Goal: Transaction & Acquisition: Book appointment/travel/reservation

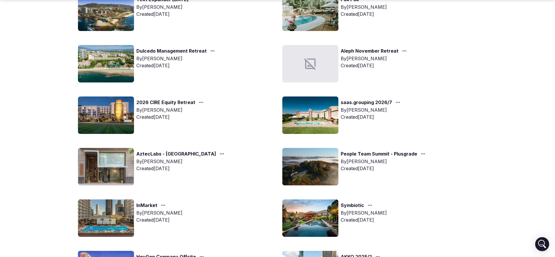
scroll to position [291, 0]
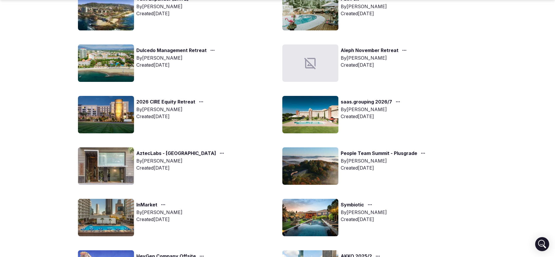
click at [355, 205] on link "Symbiotic" at bounding box center [352, 205] width 23 height 8
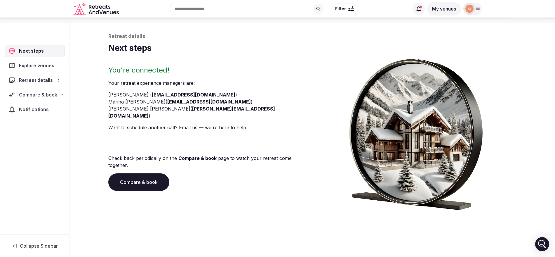
scroll to position [22, 0]
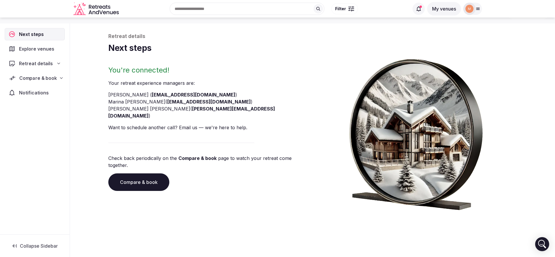
click at [62, 81] on div "Compare & book" at bounding box center [34, 78] width 59 height 12
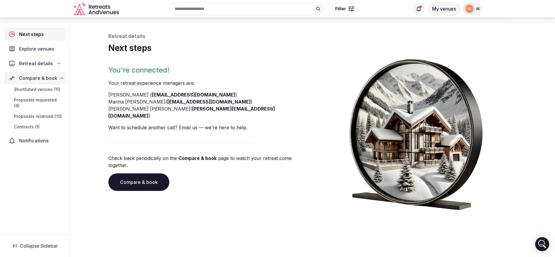
click at [52, 113] on span "Proposals received (10)" at bounding box center [38, 116] width 48 height 6
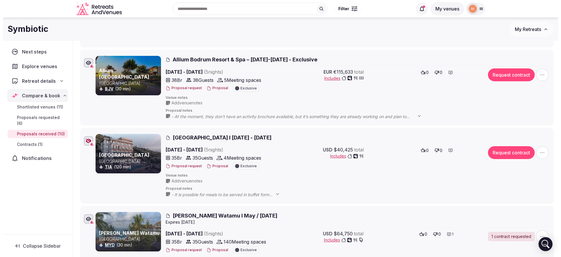
scroll to position [213, 0]
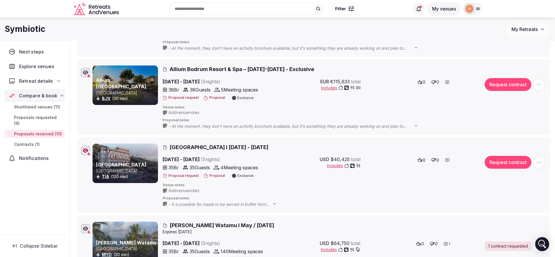
click at [222, 173] on div "Proposal request Proposal Exclusive" at bounding box center [214, 175] width 103 height 7
click at [216, 175] on button "Proposal" at bounding box center [215, 175] width 22 height 5
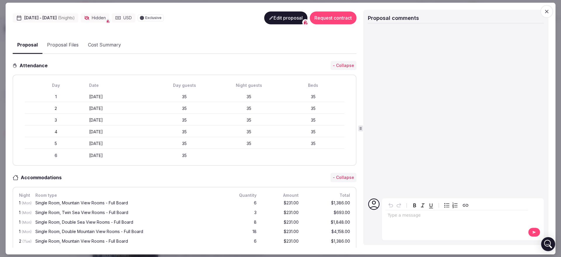
scroll to position [198, 0]
